Goal: Check status: Check status

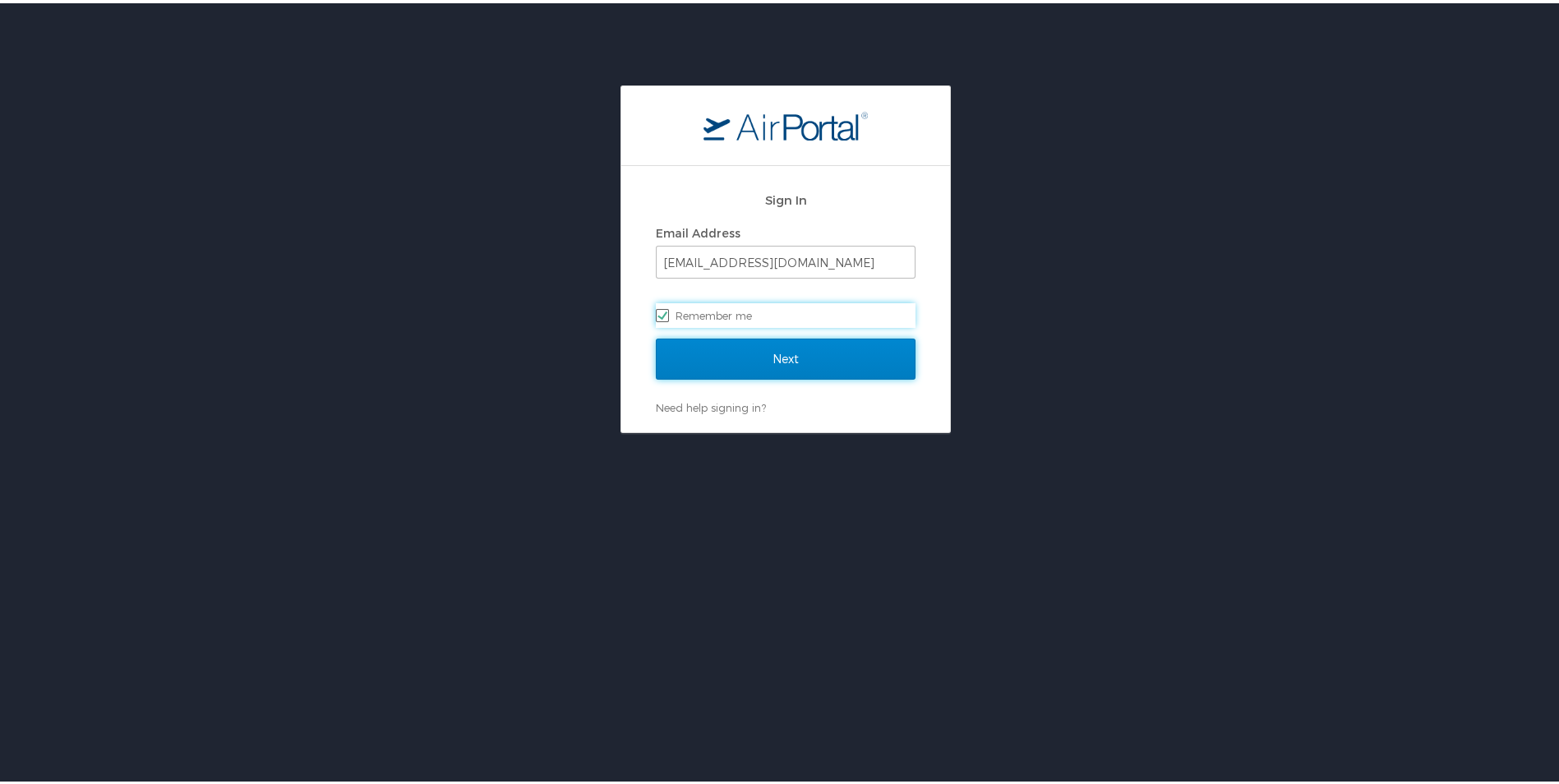
click at [785, 360] on input "Next" at bounding box center [785, 356] width 259 height 41
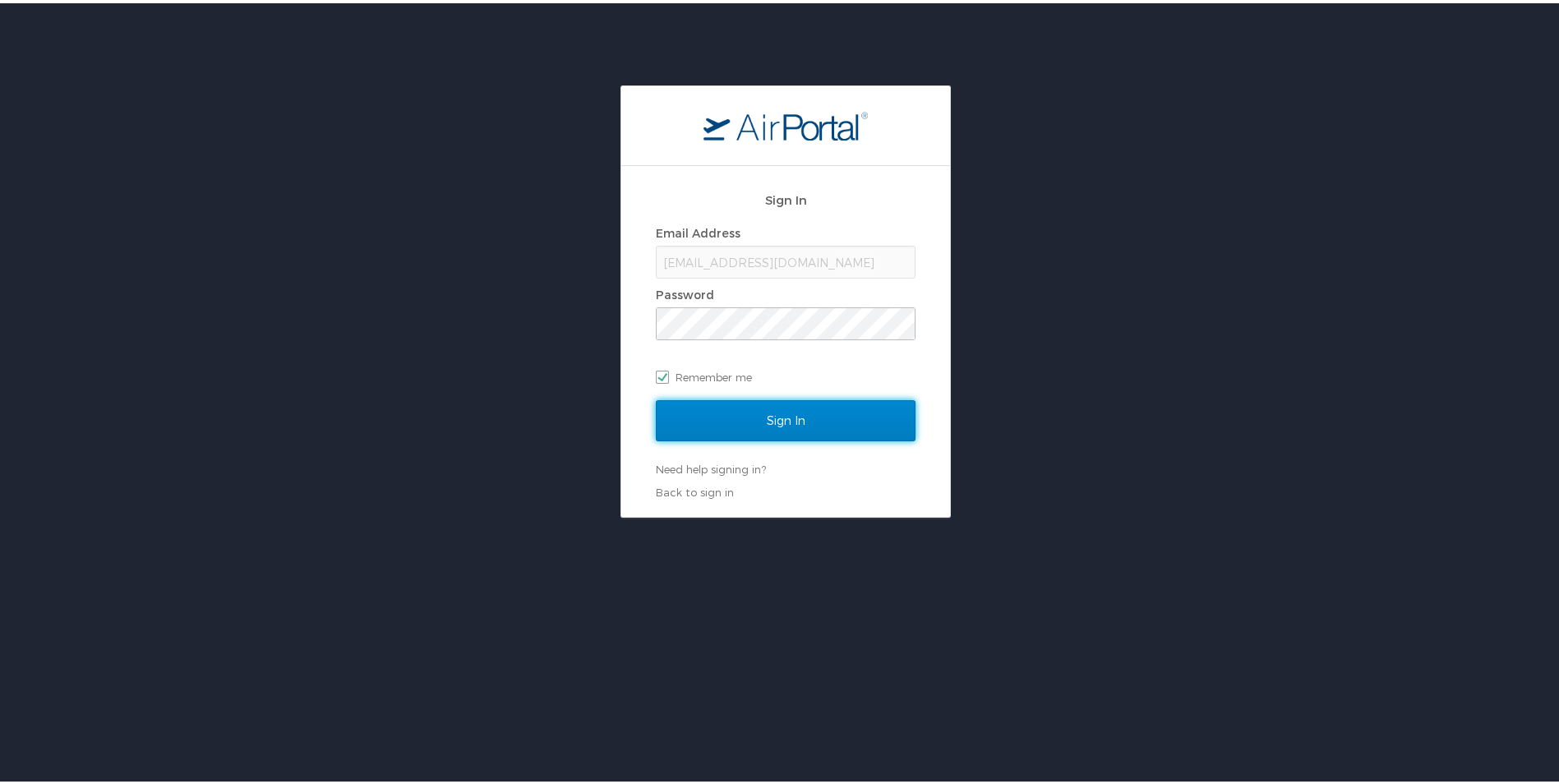
click at [779, 415] on input "Sign In" at bounding box center [785, 417] width 259 height 41
